Goal: Information Seeking & Learning: Find specific fact

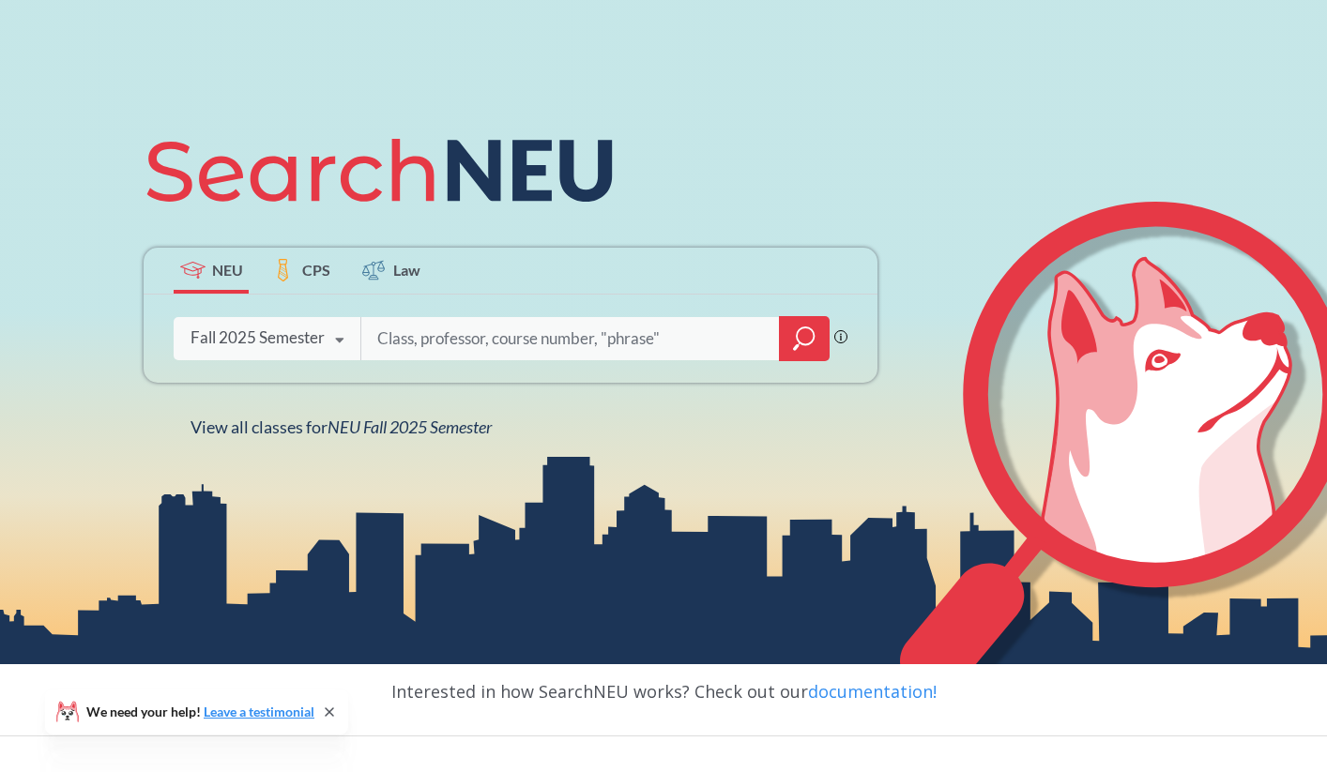
scroll to position [170, 0]
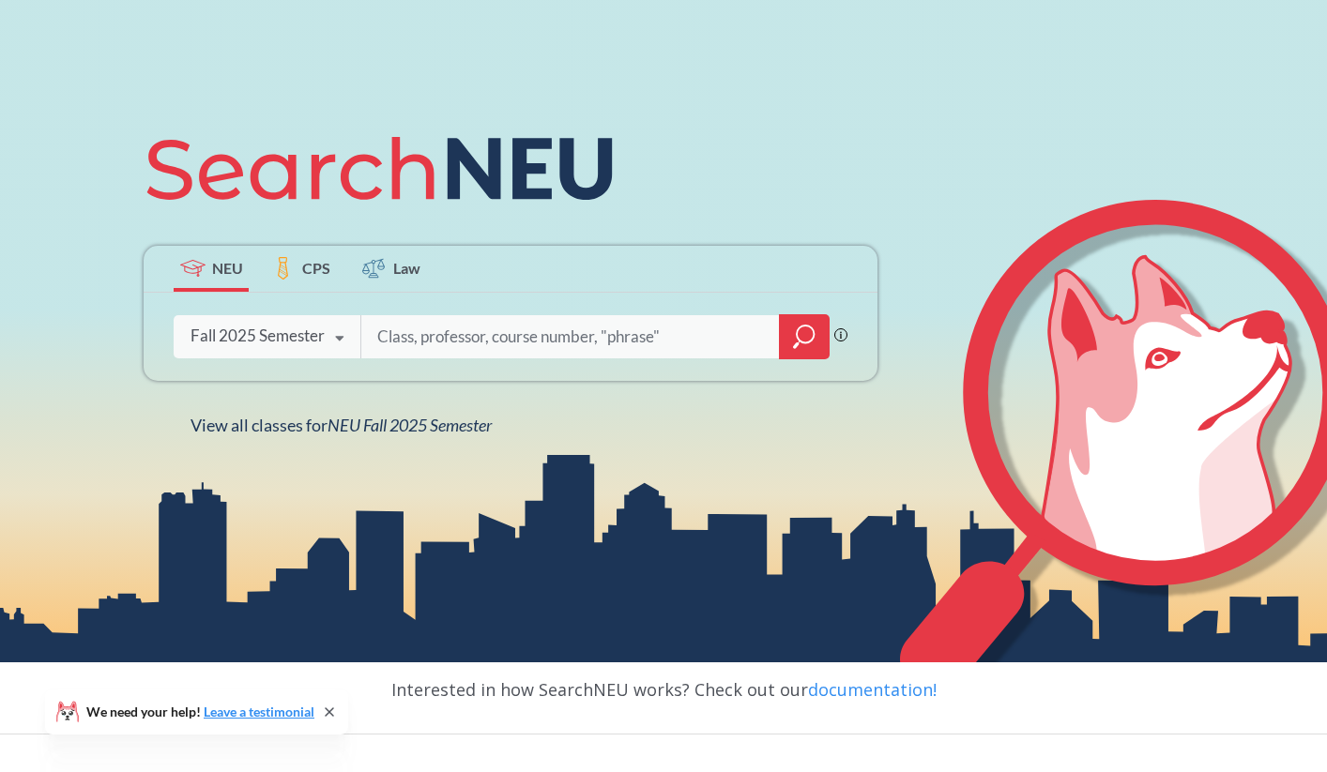
type input "c"
type input "eece"
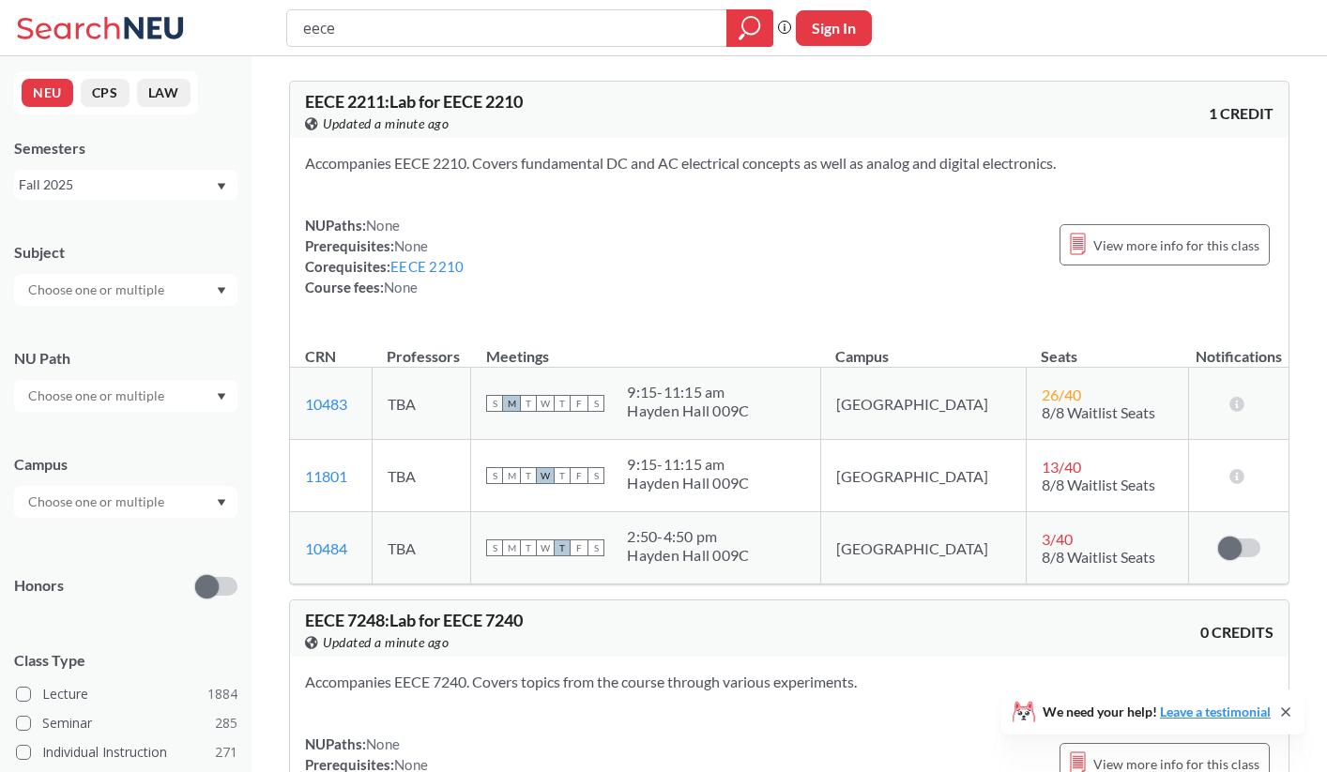
click at [326, 28] on input "eece" at bounding box center [507, 28] width 412 height 32
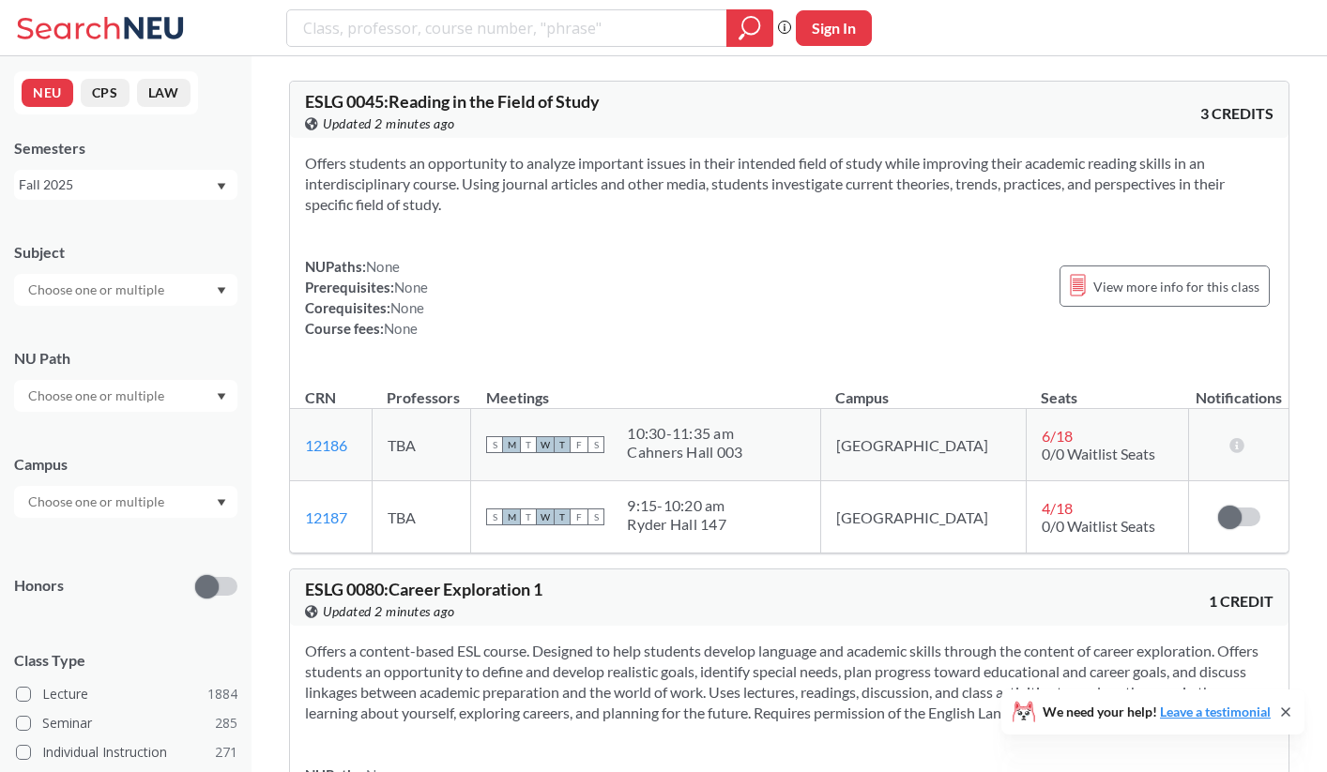
click at [145, 31] on icon at bounding box center [103, 28] width 175 height 38
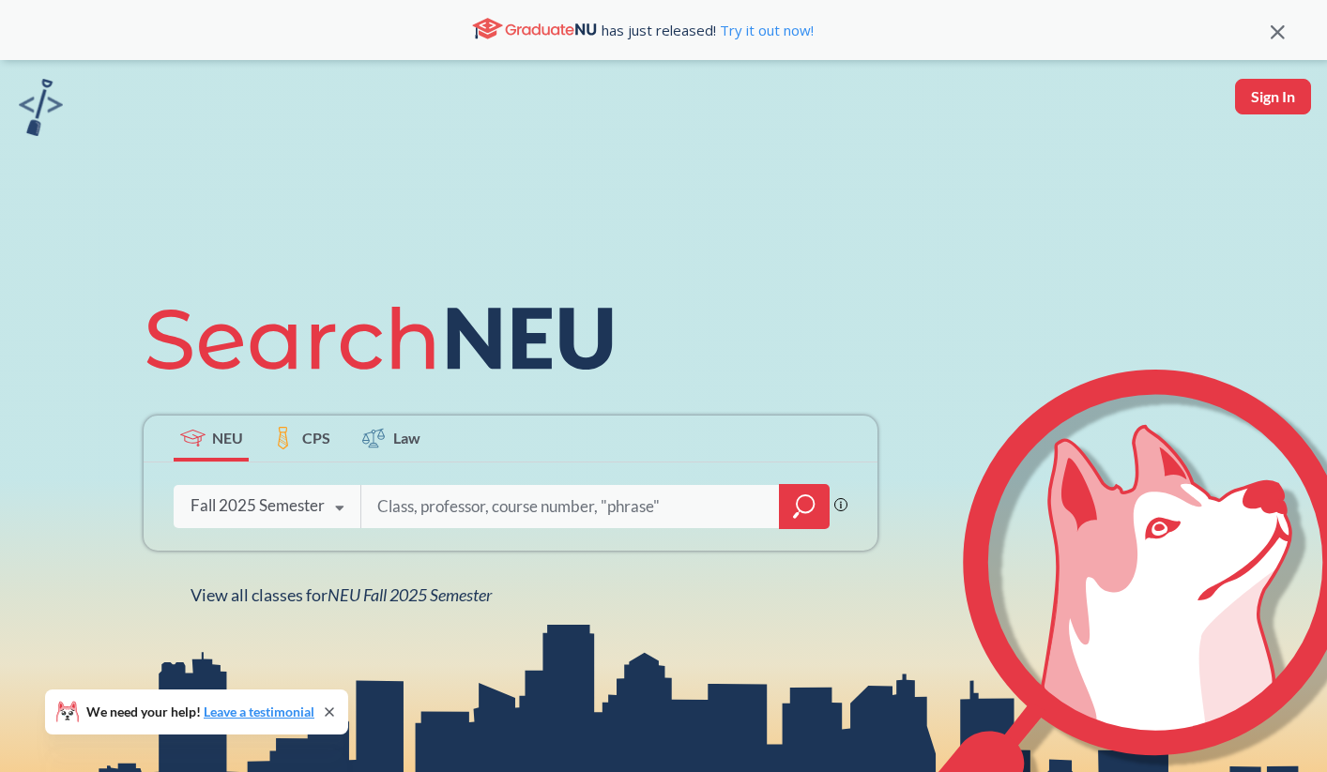
click at [790, 517] on div at bounding box center [804, 506] width 51 height 45
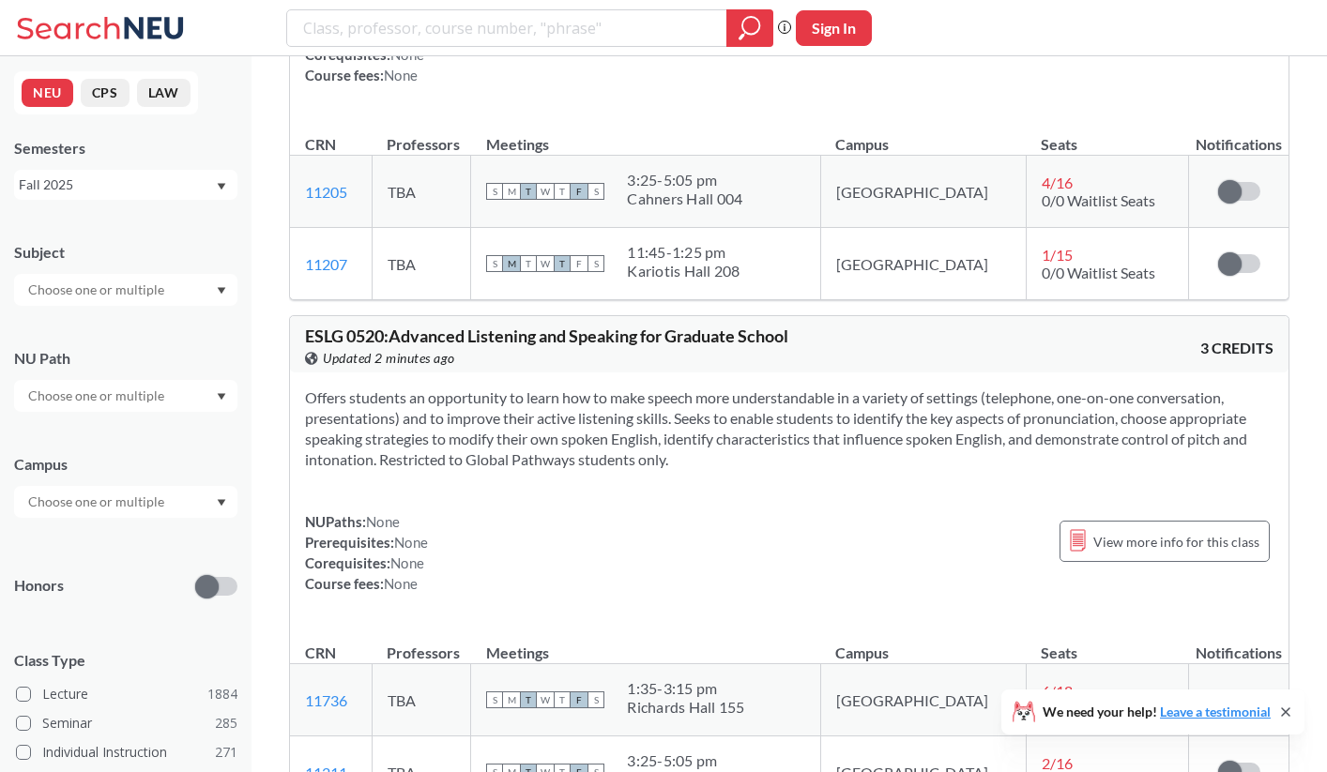
scroll to position [3746, 0]
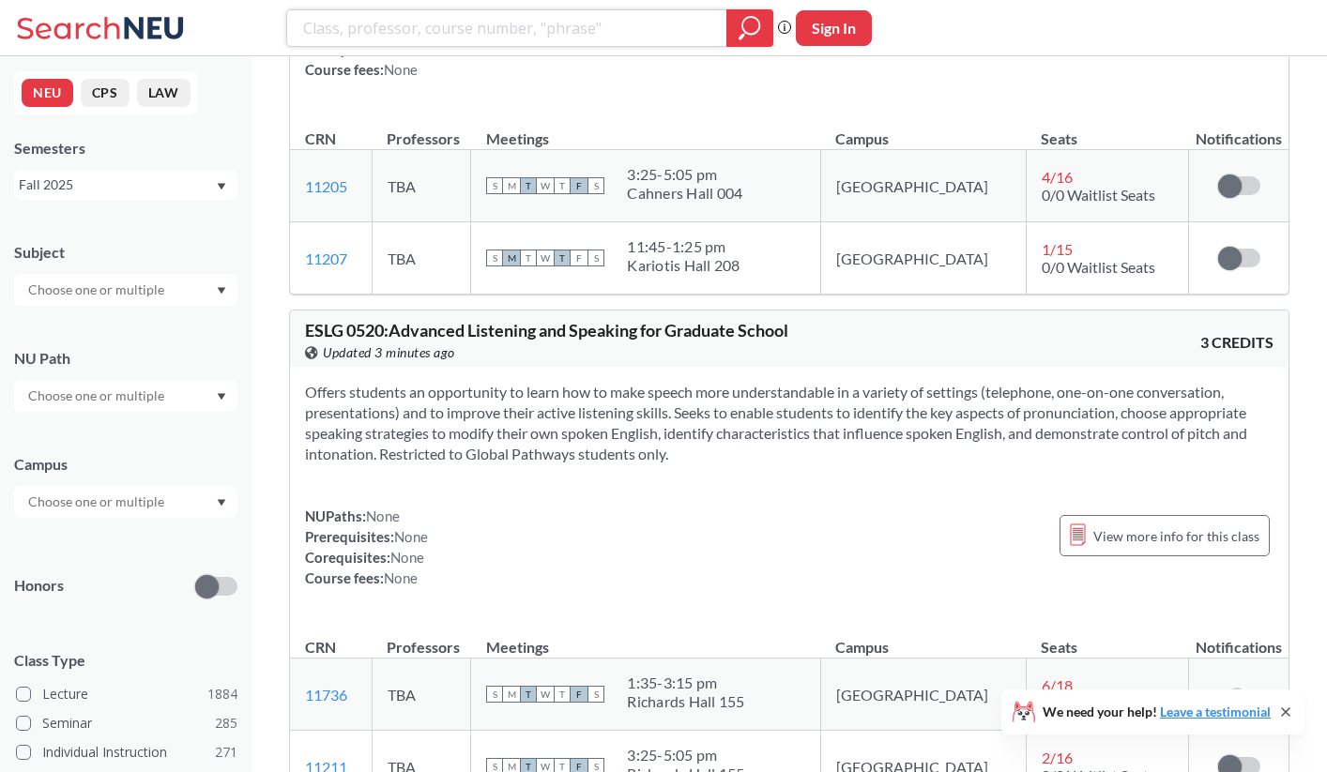
click at [457, 28] on input "search" at bounding box center [507, 28] width 412 height 32
type input "eece2310"
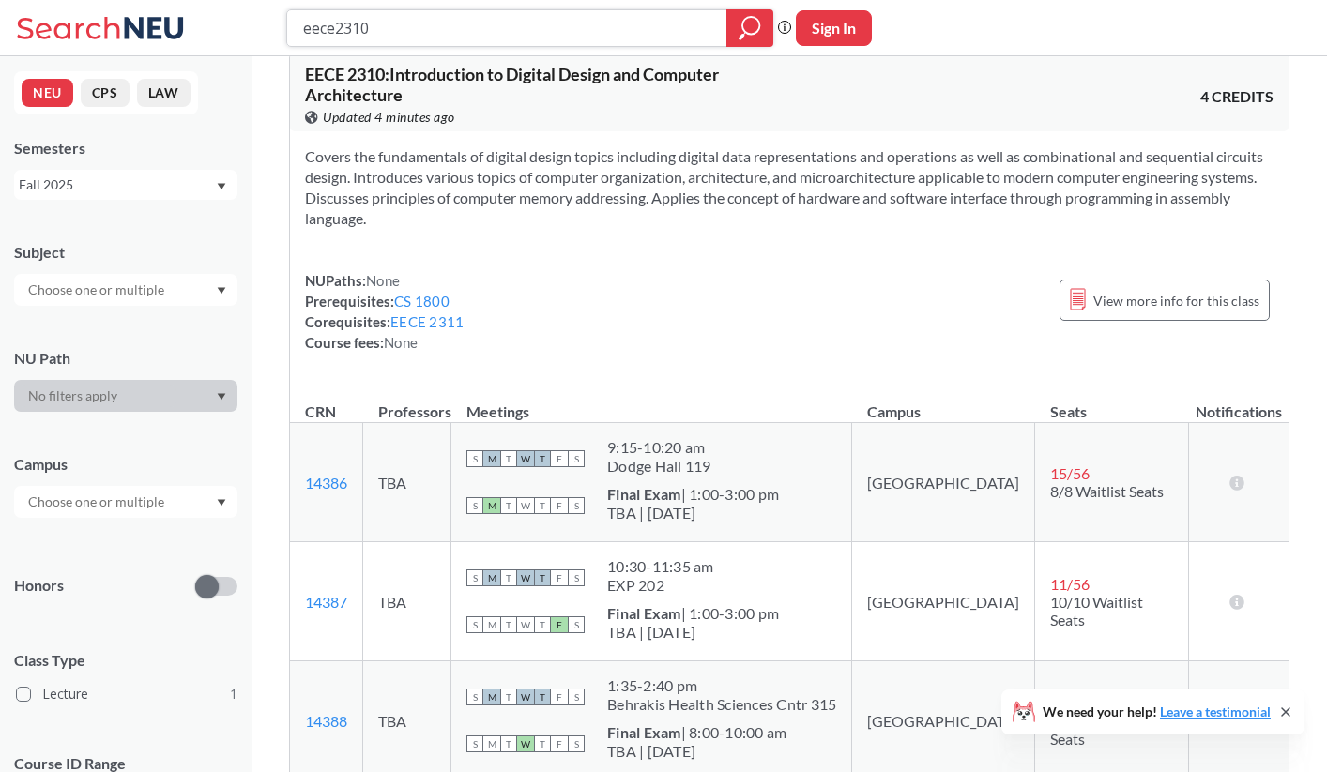
scroll to position [31, 0]
